Goal: Find specific page/section

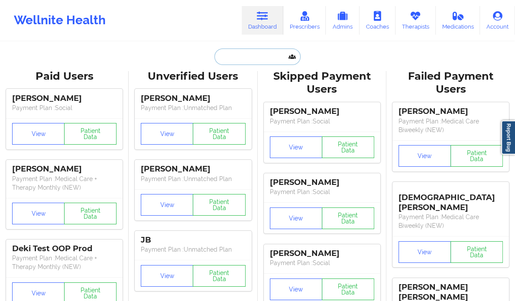
click at [249, 61] on input "text" at bounding box center [257, 56] width 86 height 16
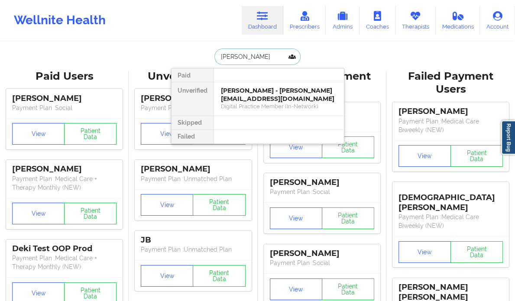
type input "[PERSON_NAME]"
click at [308, 91] on div "[PERSON_NAME] - [PERSON_NAME][EMAIL_ADDRESS][DOMAIN_NAME]" at bounding box center [279, 95] width 116 height 16
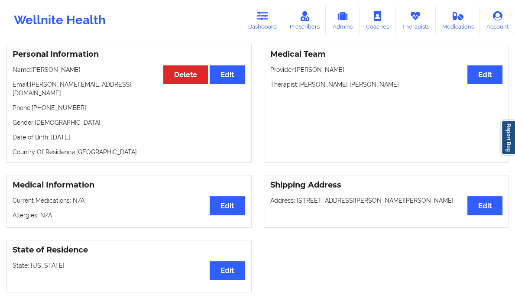
scroll to position [83, 0]
click at [264, 8] on link "Dashboard" at bounding box center [262, 20] width 42 height 29
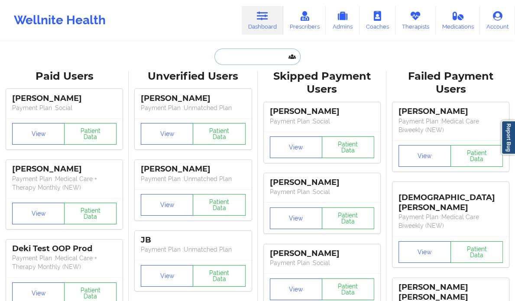
click at [238, 61] on input "text" at bounding box center [257, 56] width 86 height 16
paste input "[PERSON_NAME]"
type input "[PERSON_NAME]"
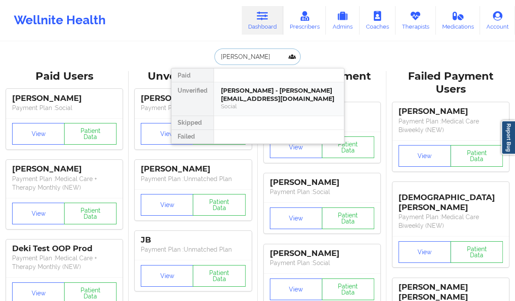
click at [308, 100] on div "[PERSON_NAME] - [PERSON_NAME][EMAIL_ADDRESS][DOMAIN_NAME]" at bounding box center [279, 95] width 116 height 16
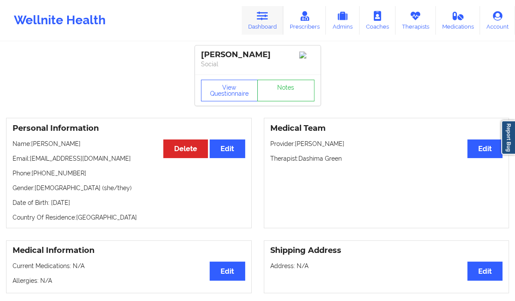
click at [272, 20] on link "Dashboard" at bounding box center [262, 20] width 42 height 29
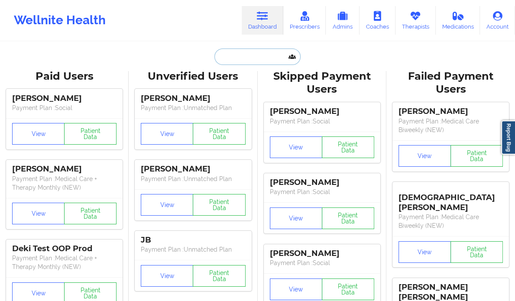
click at [238, 59] on input "text" at bounding box center [257, 56] width 86 height 16
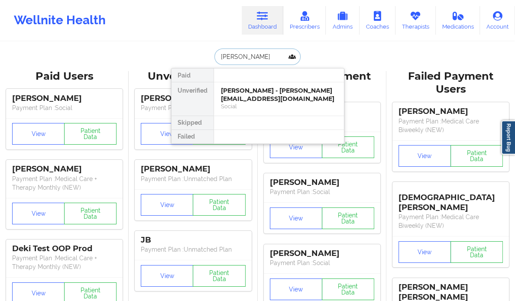
type input "[PERSON_NAME]"
click at [272, 91] on div "[PERSON_NAME] - [EMAIL_ADDRESS][DOMAIN_NAME]" at bounding box center [279, 95] width 116 height 16
